Goal: Check status: Check status

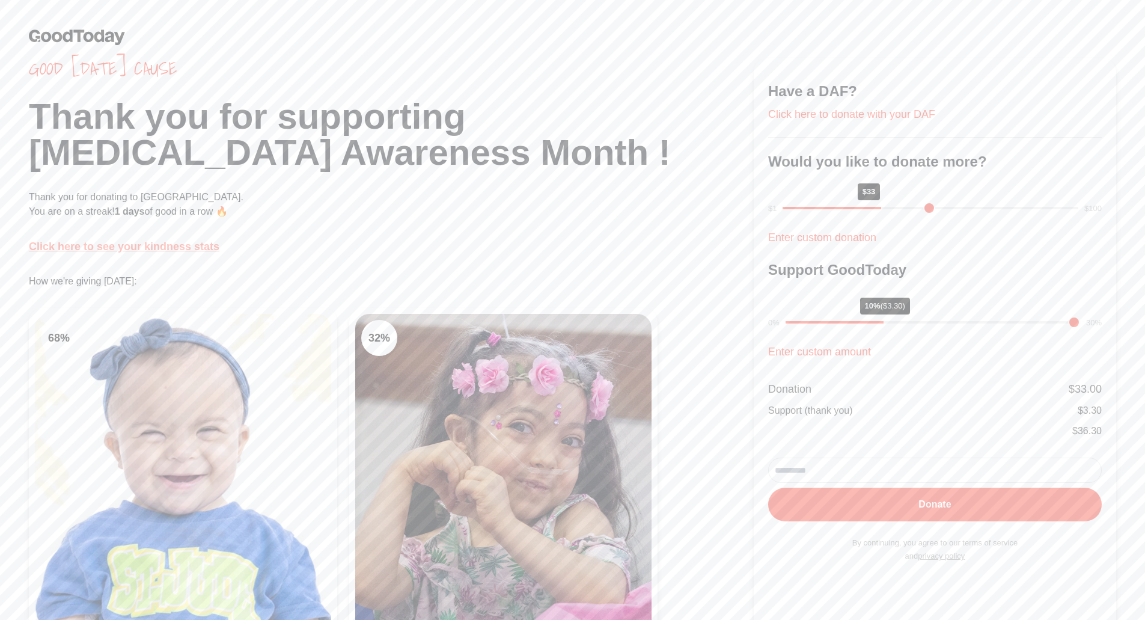
click at [182, 252] on link "Click here to see your kindness stats" at bounding box center [124, 246] width 191 height 12
